Goal: Task Accomplishment & Management: Manage account settings

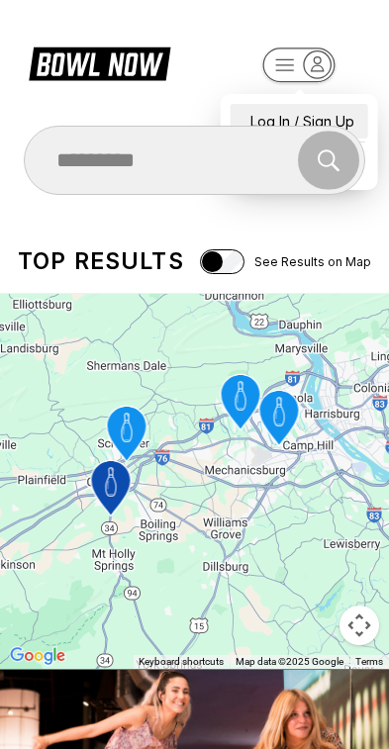
click at [336, 104] on div "Log In / Sign Up" at bounding box center [300, 121] width 138 height 35
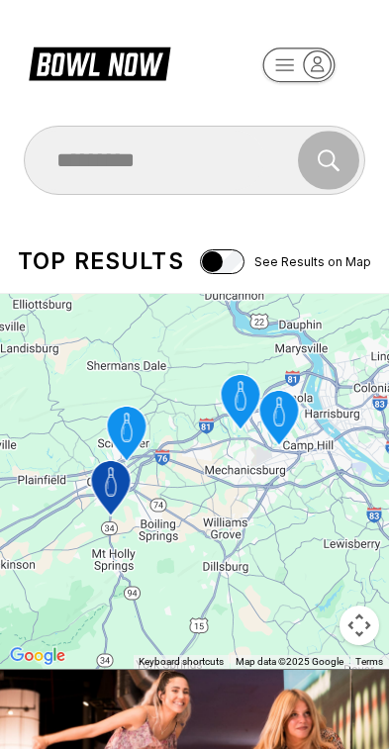
select select "**"
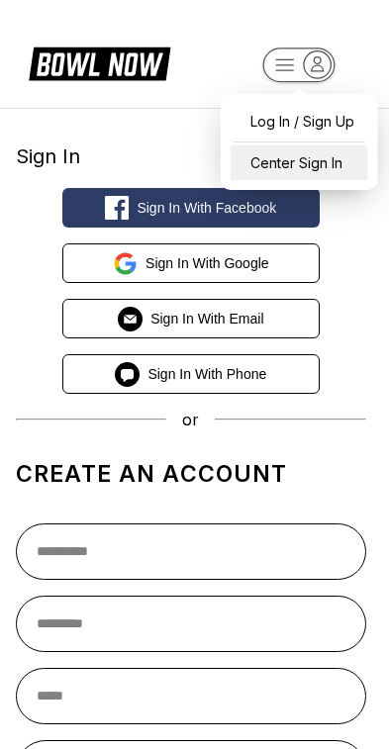
click at [334, 158] on div "Center Sign In" at bounding box center [300, 162] width 138 height 35
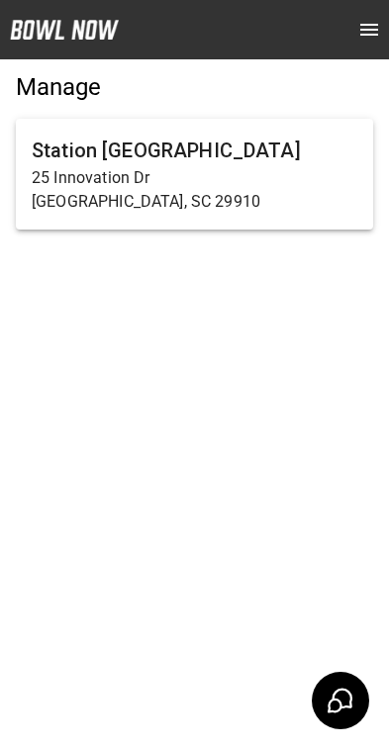
click at [211, 191] on p "[GEOGRAPHIC_DATA], SC 29910" at bounding box center [195, 202] width 326 height 24
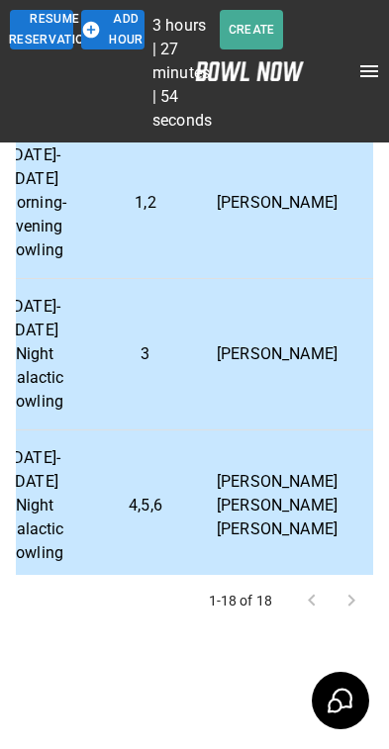
scroll to position [2066, 482]
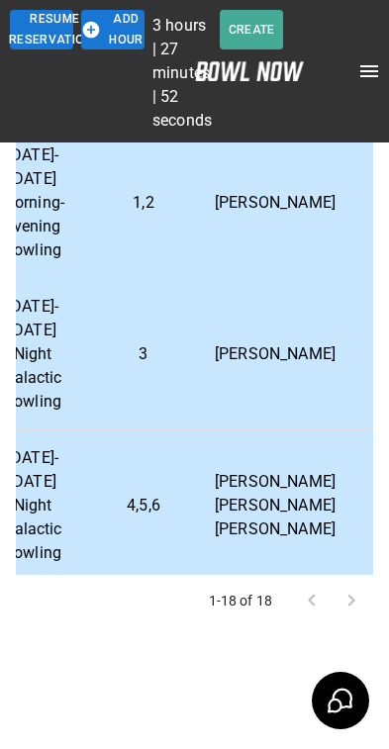
click at [267, 348] on p "Dustin Ard" at bounding box center [275, 354] width 121 height 24
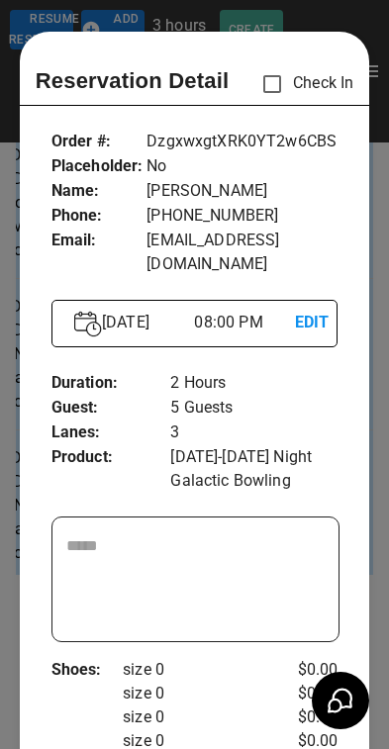
scroll to position [32, 0]
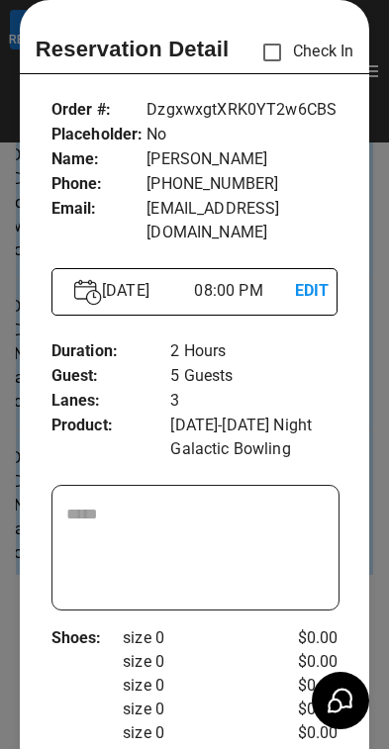
click at [315, 279] on p "EDIT" at bounding box center [305, 291] width 20 height 25
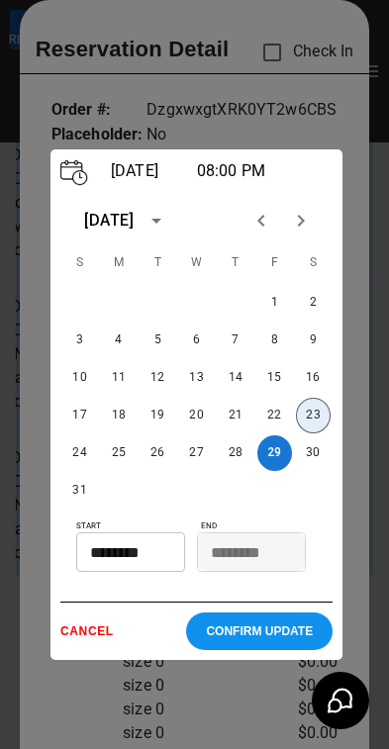
click at [315, 433] on button "23" at bounding box center [313, 416] width 35 height 36
click at [169, 568] on input "********" at bounding box center [123, 552] width 95 height 40
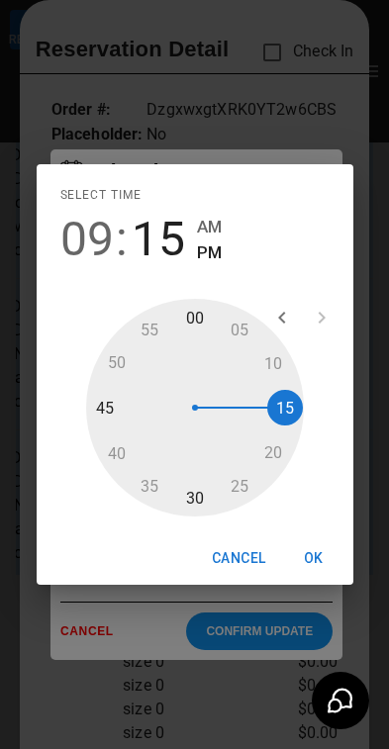
type input "********"
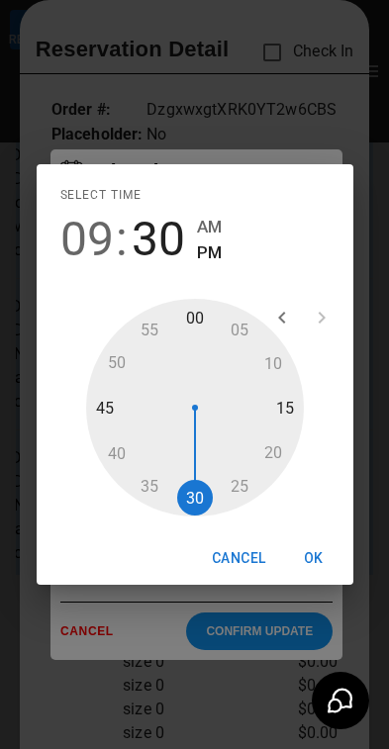
click at [313, 551] on button "OK" at bounding box center [313, 558] width 63 height 37
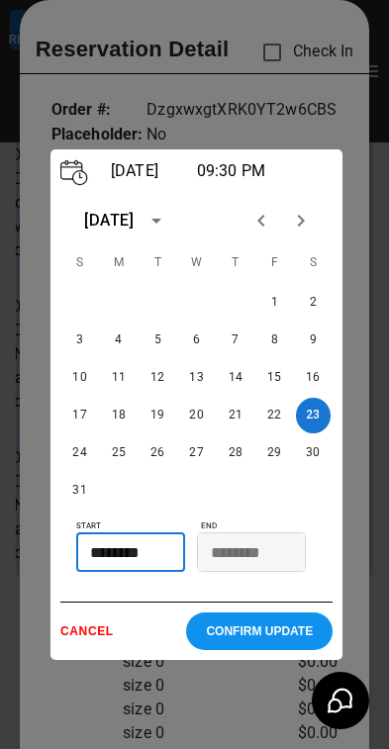
click at [260, 638] on p "CONFIRM UPDATE" at bounding box center [259, 631] width 107 height 14
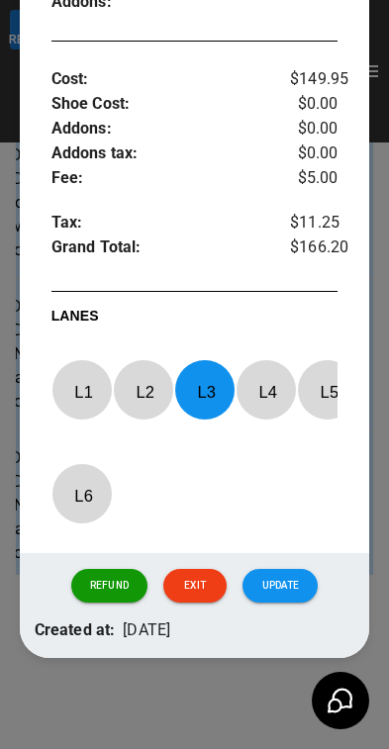
click at [288, 572] on button "Update" at bounding box center [279, 586] width 75 height 34
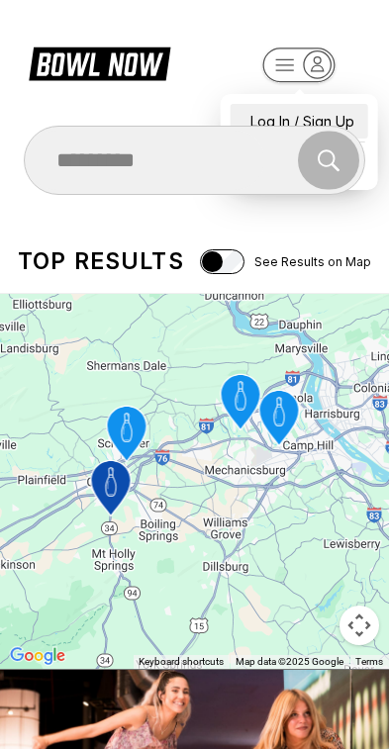
click at [323, 106] on div "Log In / Sign Up" at bounding box center [300, 121] width 138 height 35
select select "**"
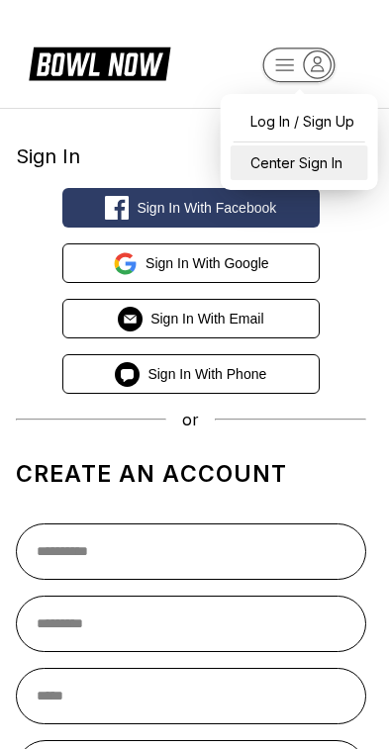
click at [318, 163] on div "Center Sign In" at bounding box center [300, 162] width 138 height 35
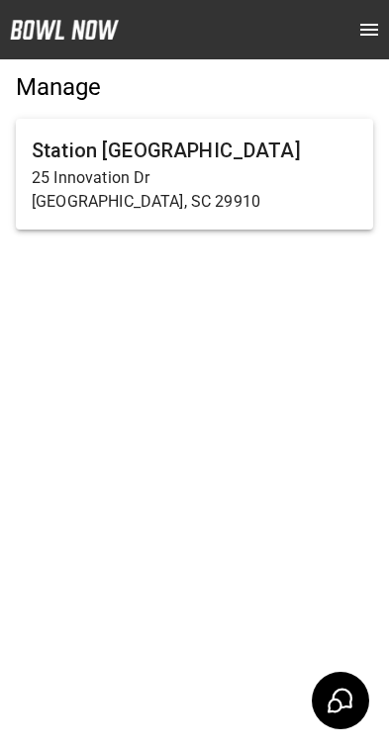
click at [260, 176] on p "25 Innovation Dr" at bounding box center [195, 178] width 326 height 24
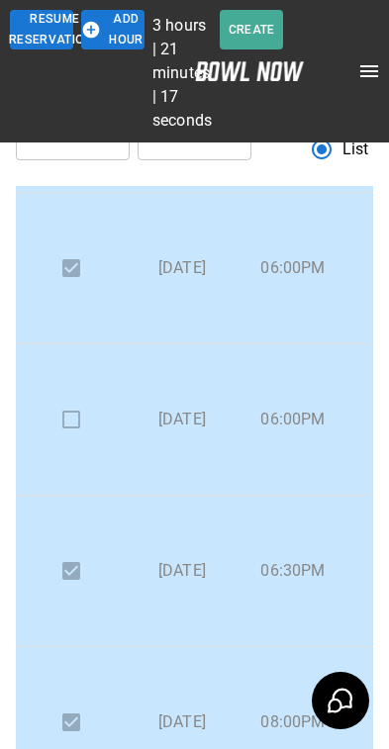
scroll to position [830, 0]
click at [76, 419] on td at bounding box center [71, 419] width 111 height 151
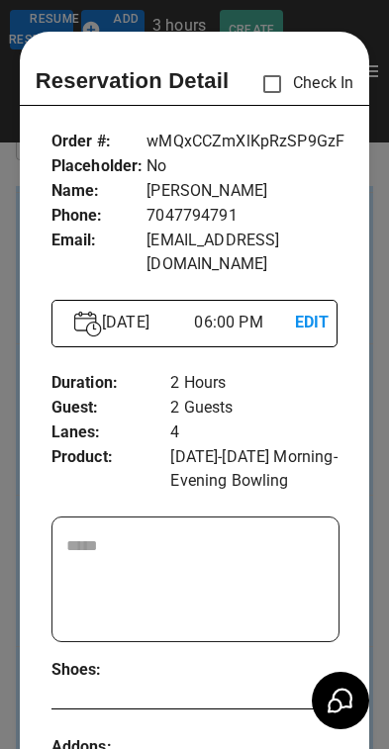
scroll to position [32, 0]
